Goal: Task Accomplishment & Management: Manage account settings

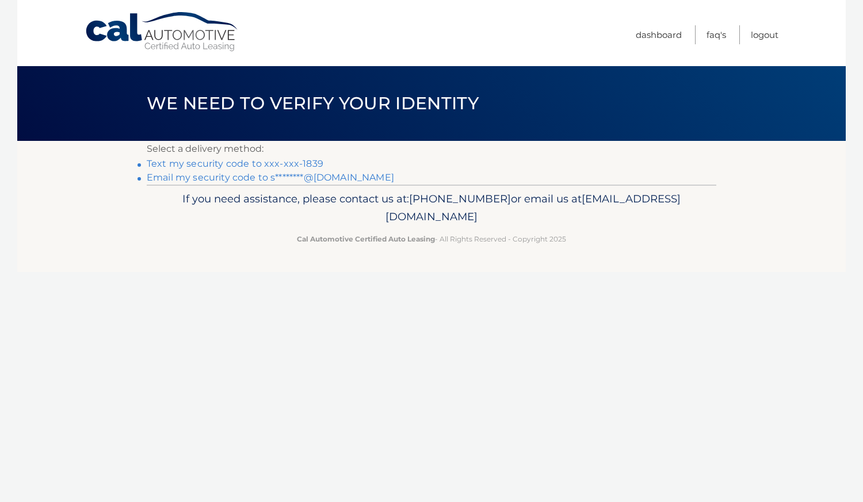
click at [265, 179] on link "Email my security code to s********@[DOMAIN_NAME]" at bounding box center [270, 177] width 247 height 11
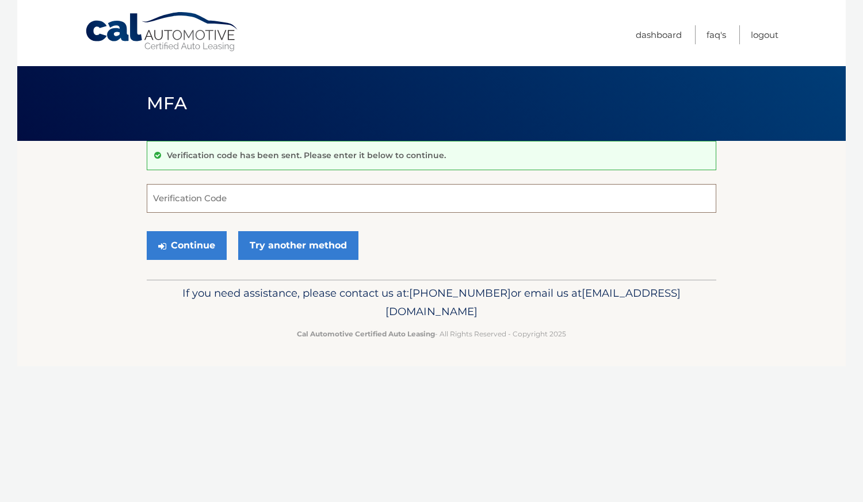
click at [211, 202] on input "Verification Code" at bounding box center [432, 198] width 570 height 29
paste input "672674"
click at [155, 233] on button "Continue" at bounding box center [187, 245] width 80 height 29
click at [178, 249] on button "Continue" at bounding box center [187, 245] width 80 height 29
type input "672674"
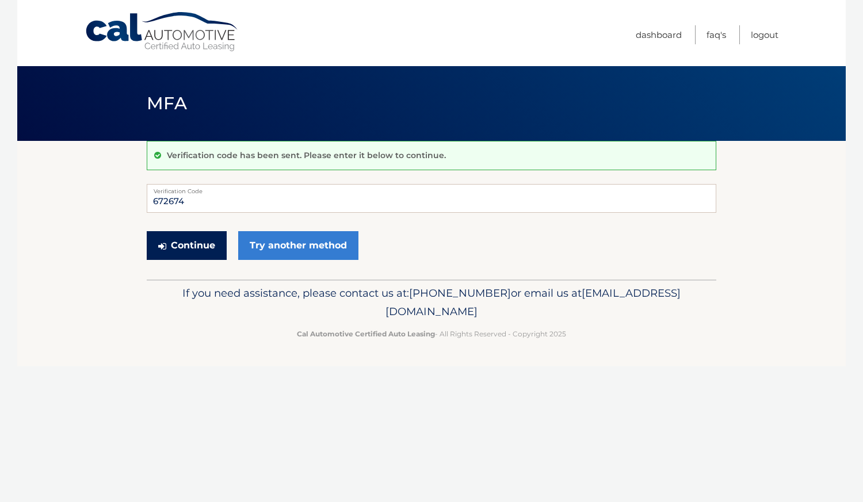
click at [190, 241] on button "Continue" at bounding box center [187, 245] width 80 height 29
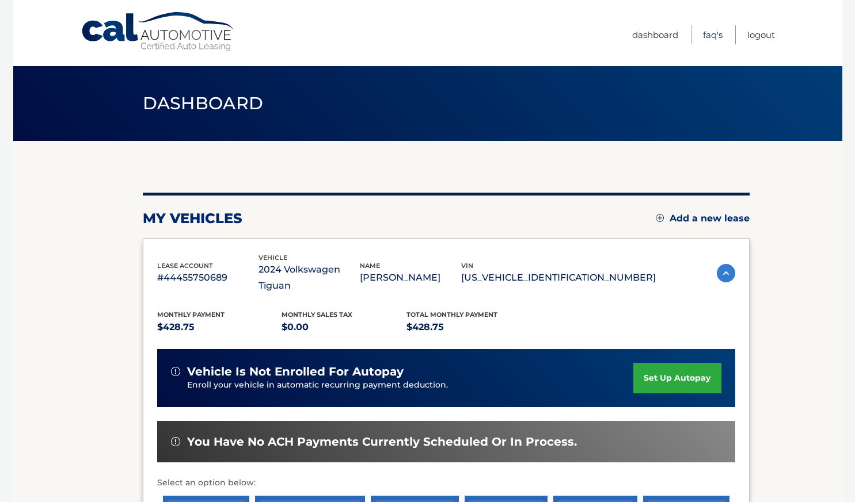
click at [714, 34] on link "FAQ's" at bounding box center [713, 34] width 20 height 19
